Goal: Information Seeking & Learning: Learn about a topic

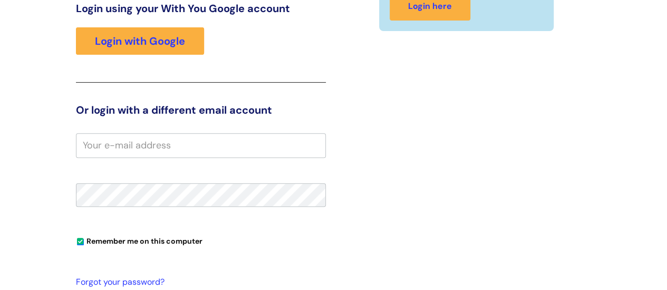
scroll to position [161, 0]
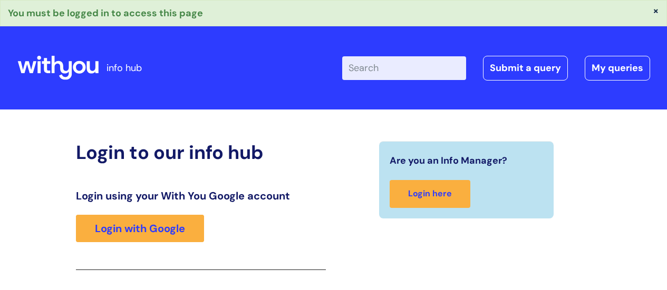
scroll to position [187, 0]
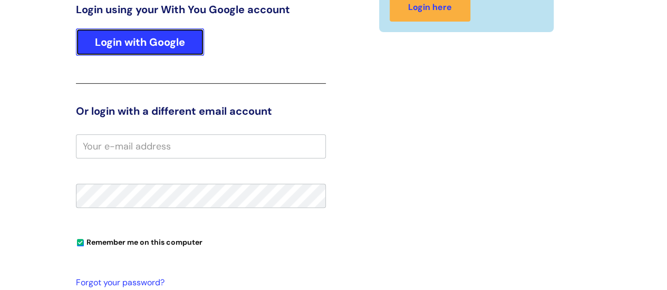
click at [133, 44] on link "Login with Google" at bounding box center [140, 41] width 128 height 27
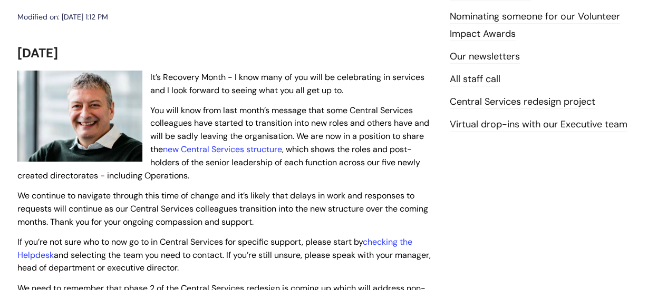
scroll to position [211, 0]
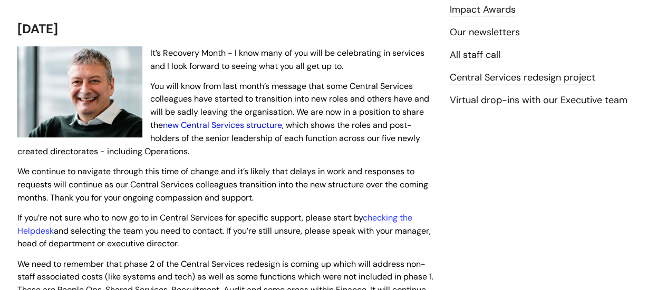
click at [225, 127] on link "new Central Services structure" at bounding box center [222, 125] width 119 height 11
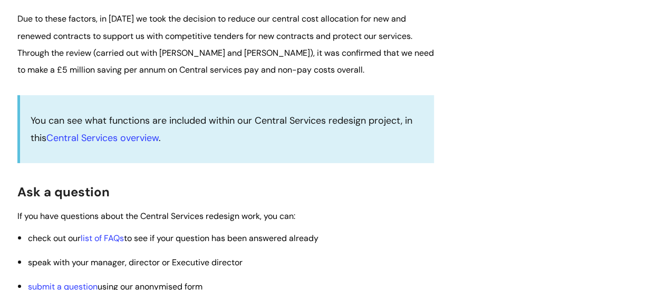
scroll to position [1634, 0]
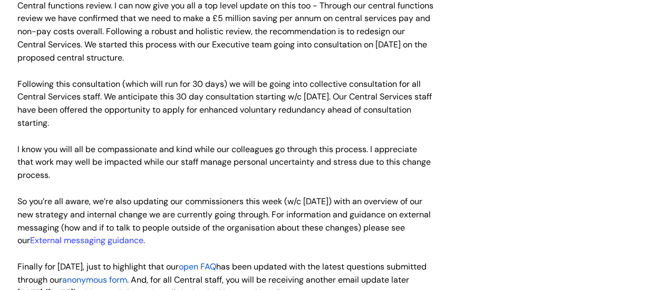
scroll to position [2424, 0]
